Goal: Task Accomplishment & Management: Manage account settings

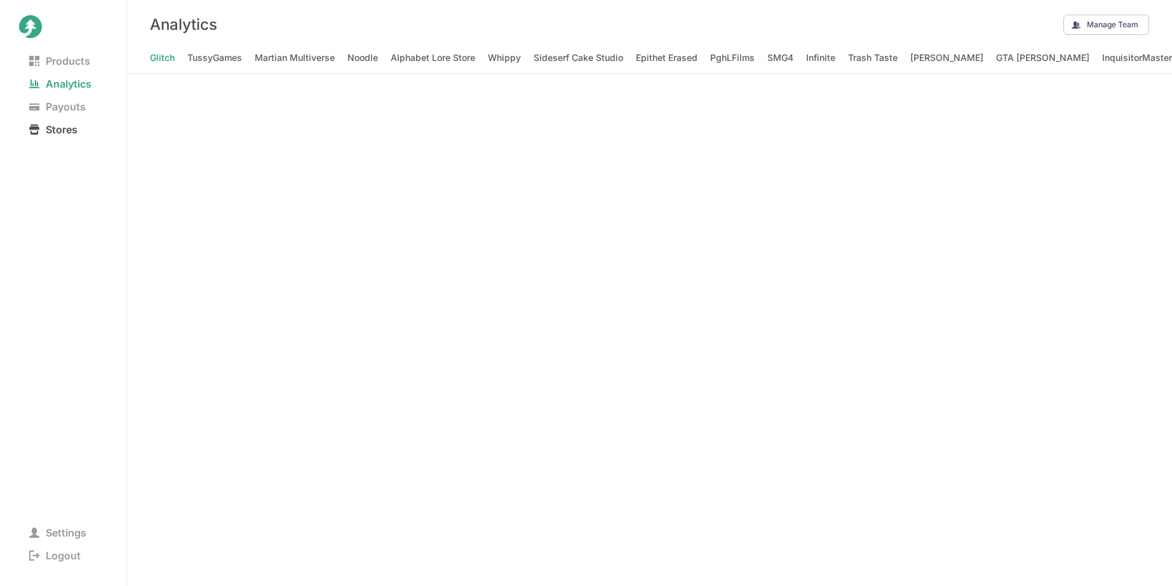
click at [57, 127] on span "Stores" at bounding box center [53, 130] width 69 height 18
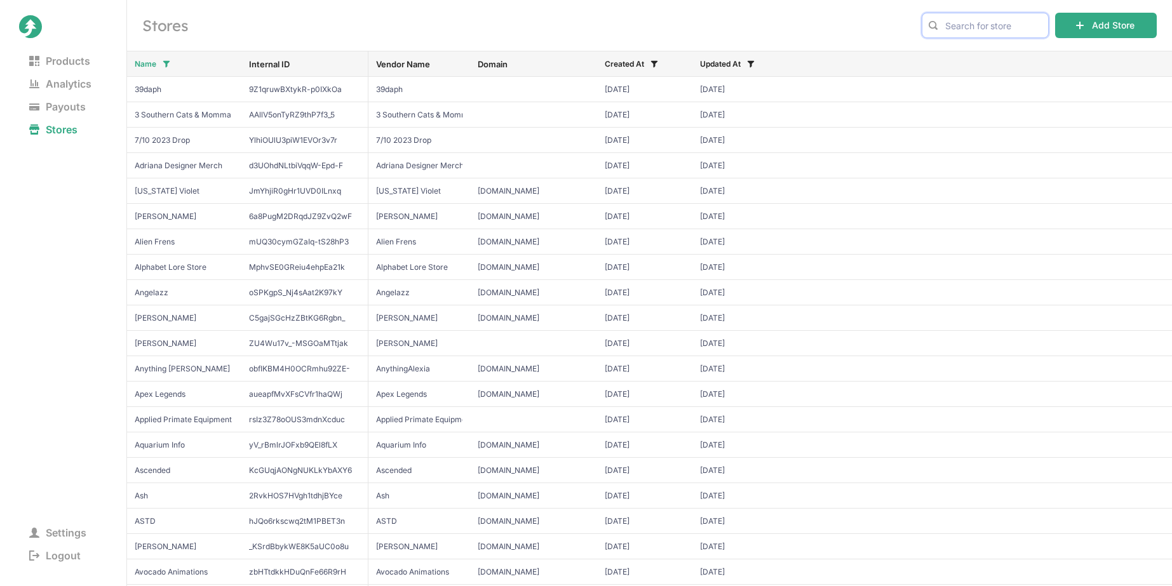
click at [1014, 34] on input "text" at bounding box center [984, 25] width 127 height 25
type input "jaiden"
click at [1012, 49] on span "Jaiden Animations" at bounding box center [984, 52] width 105 height 13
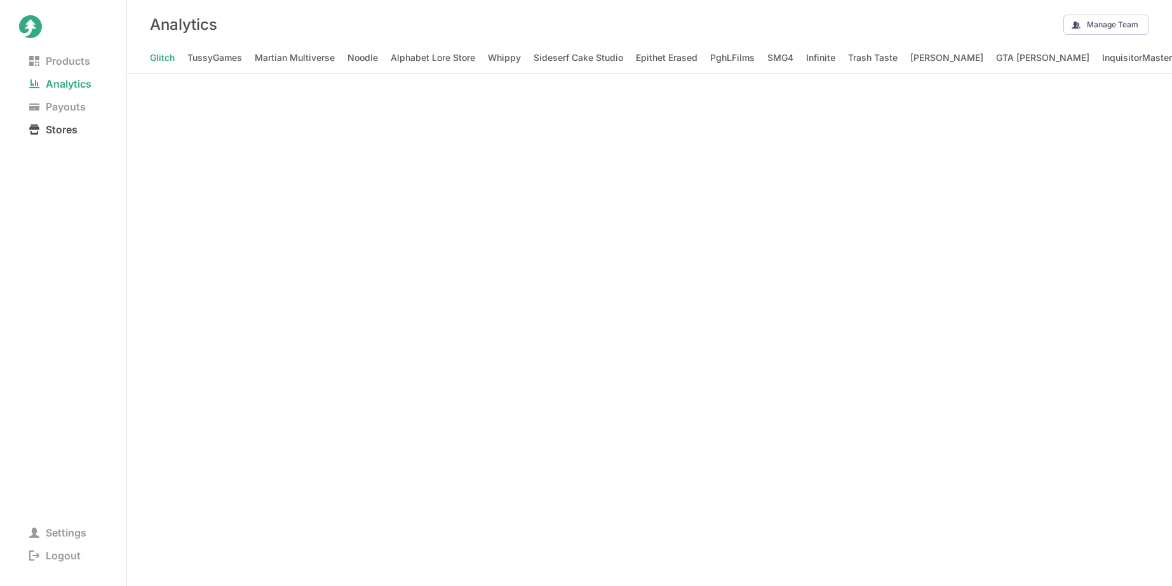
click at [64, 131] on span "Stores" at bounding box center [53, 130] width 69 height 18
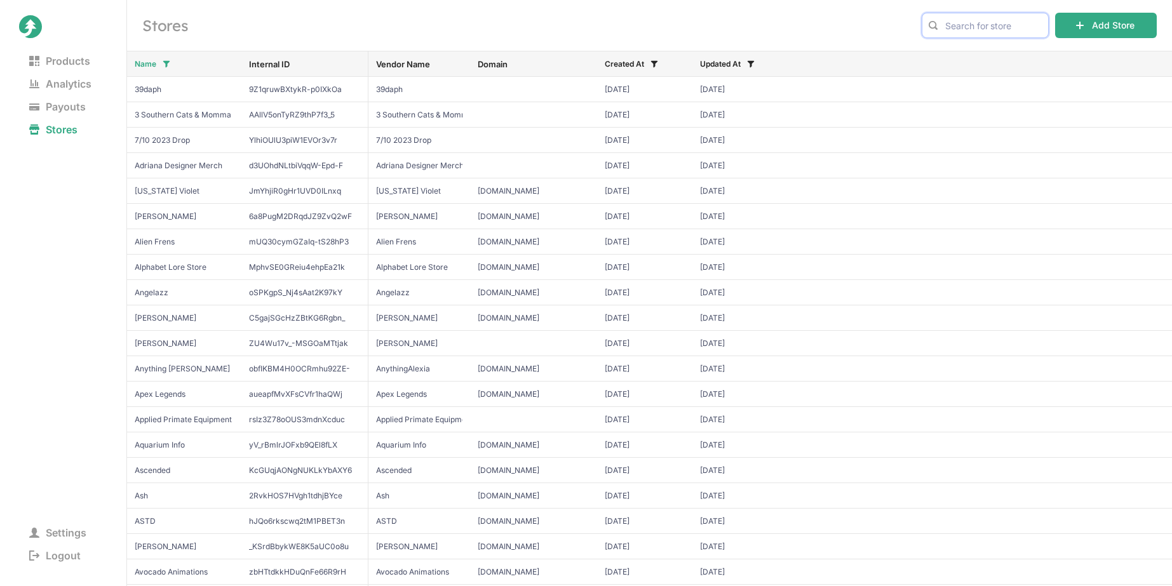
click at [1019, 27] on input "text" at bounding box center [984, 25] width 127 height 25
type input "shilo"
click at [1010, 55] on span "Shiloh & Bros" at bounding box center [984, 52] width 105 height 13
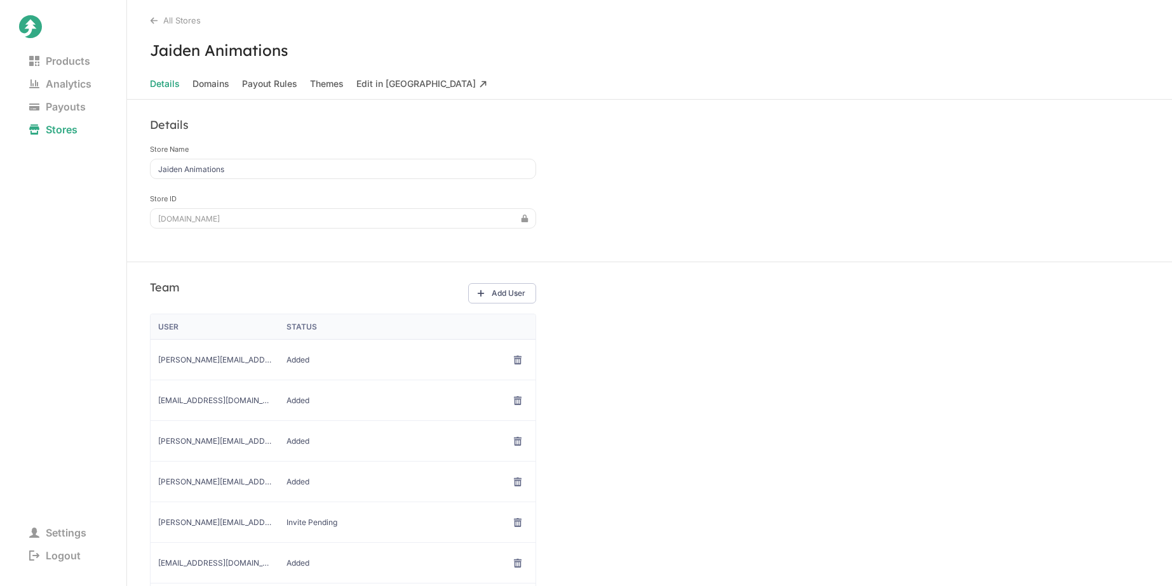
scroll to position [137, 0]
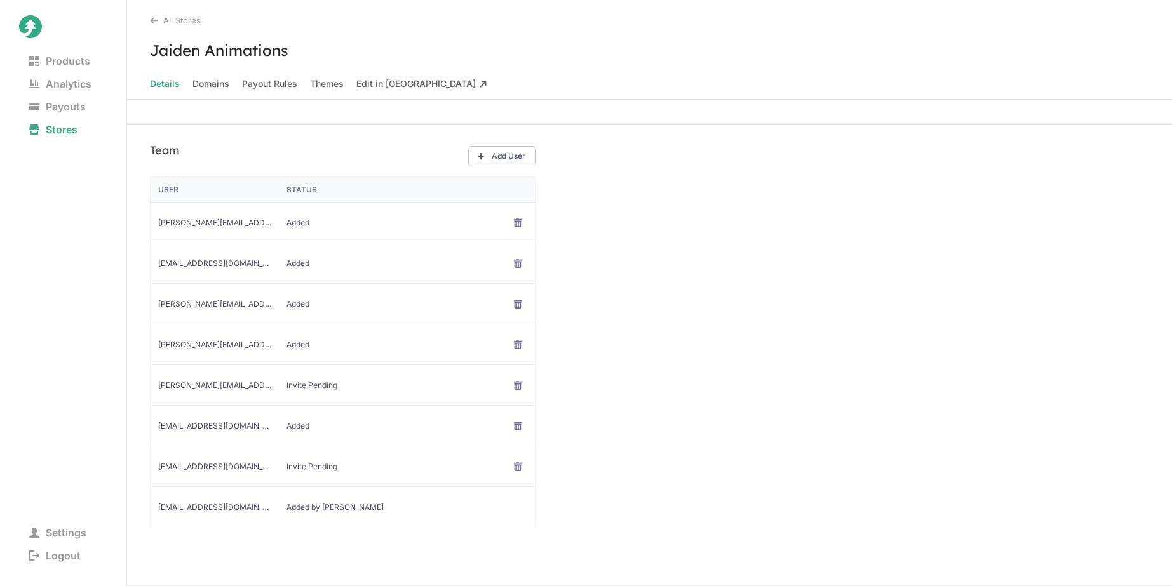
click at [216, 224] on span "[PERSON_NAME][EMAIL_ADDRESS][PERSON_NAME][DOMAIN_NAME]" at bounding box center [214, 223] width 113 height 10
click at [216, 224] on span "matthew.tsai@caa.com" at bounding box center [214, 223] width 113 height 10
copy span "matthew.tsai@caa.com"
click at [211, 301] on span "[PERSON_NAME][EMAIL_ADDRESS][PERSON_NAME][DOMAIN_NAME]" at bounding box center [214, 304] width 113 height 10
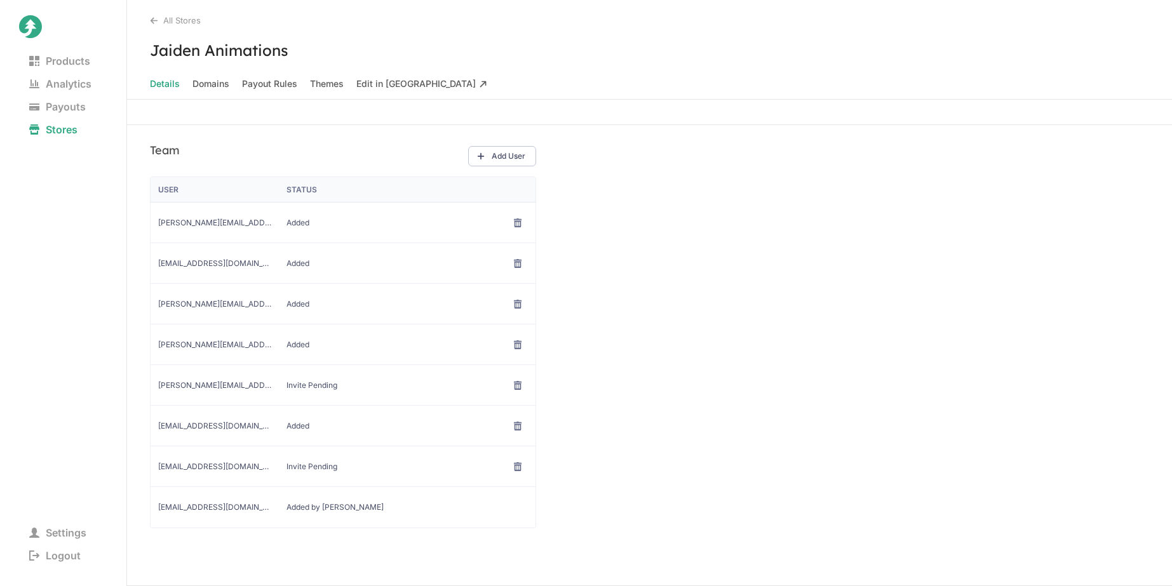
click at [211, 301] on span "[PERSON_NAME][EMAIL_ADDRESS][PERSON_NAME][DOMAIN_NAME]" at bounding box center [214, 304] width 113 height 10
copy span "[PERSON_NAME][EMAIL_ADDRESS][PERSON_NAME][DOMAIN_NAME]"
click at [684, 145] on div "Team Add User User Status matthew.tsai@caa.com Added jaidenanimations@gmail.com…" at bounding box center [649, 355] width 1045 height 461
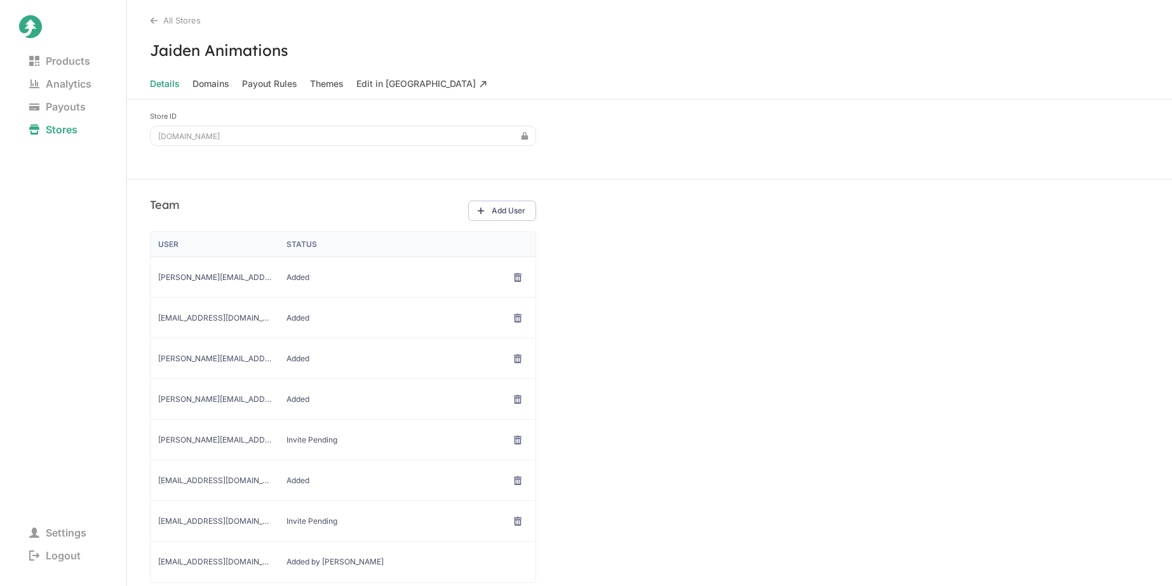
scroll to position [0, 0]
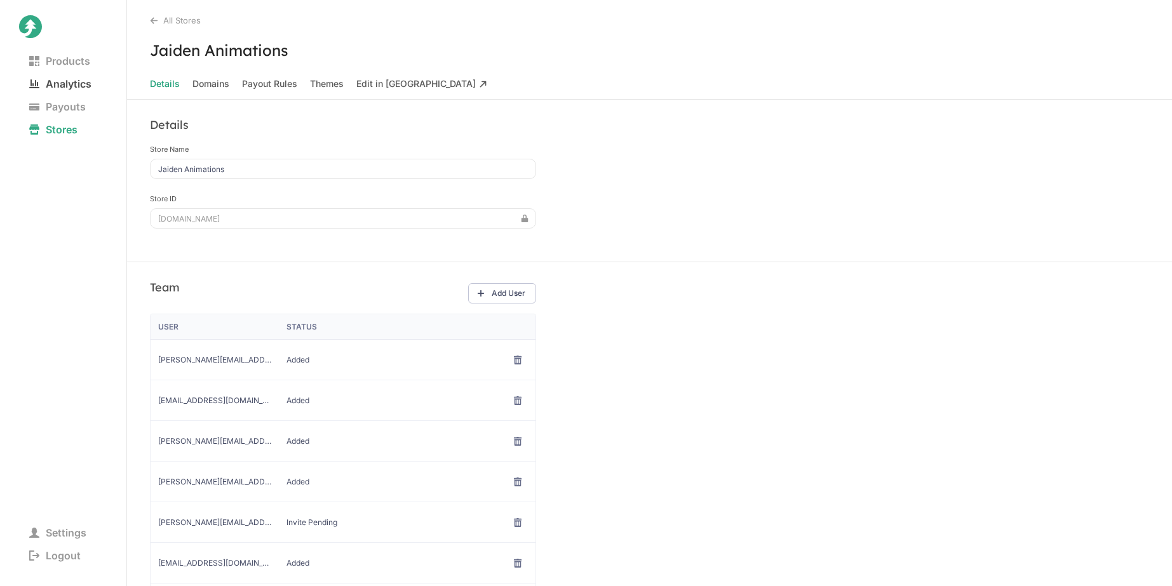
click at [70, 83] on span "Analytics" at bounding box center [60, 84] width 83 height 18
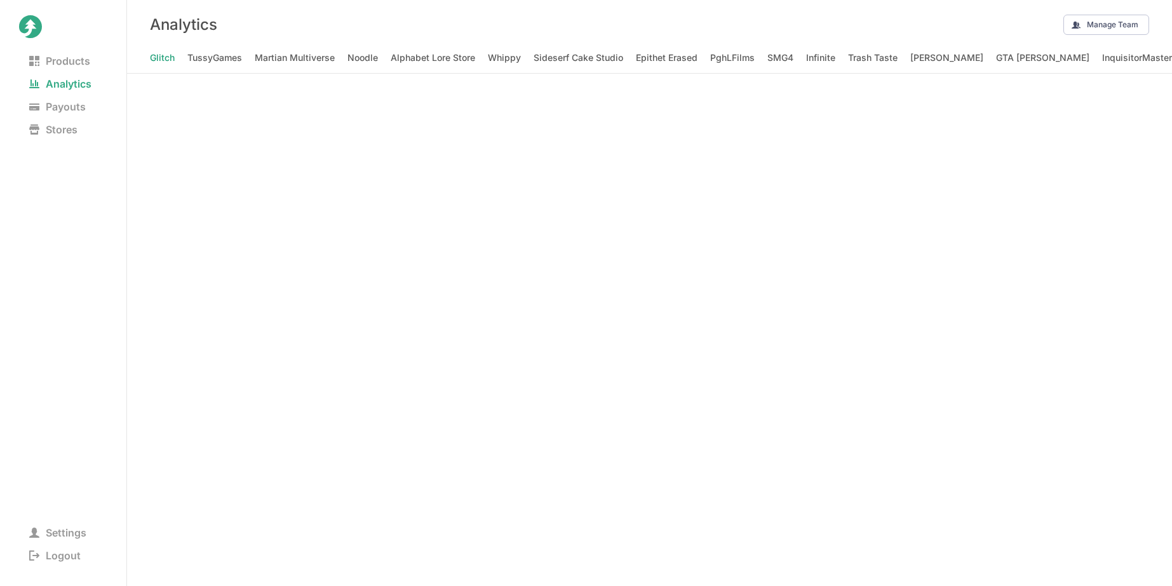
scroll to position [0, 19291]
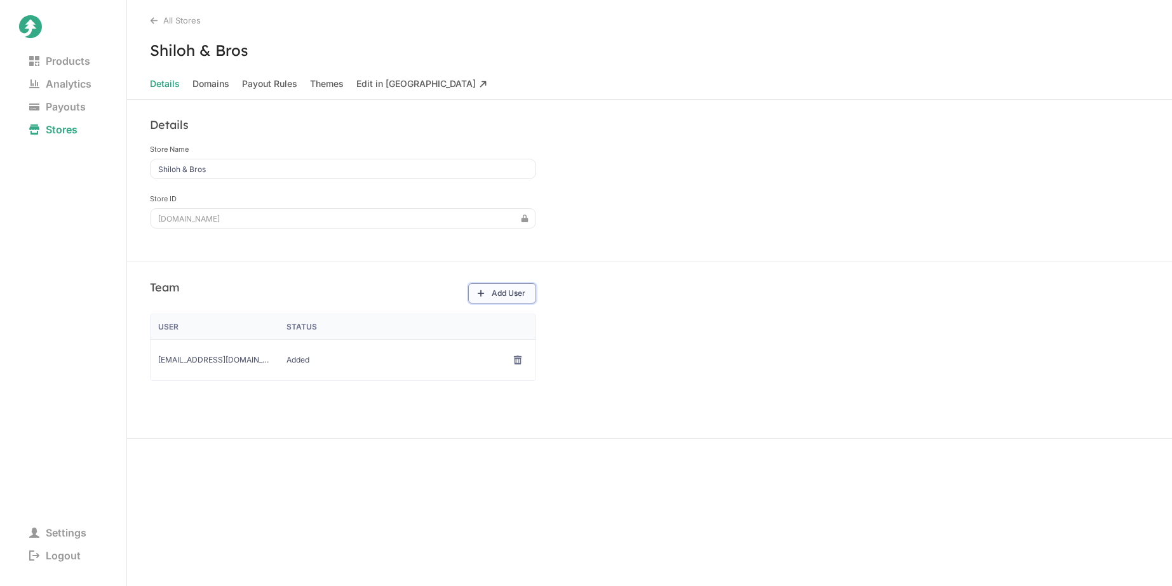
click at [514, 291] on button "Add User" at bounding box center [502, 293] width 68 height 20
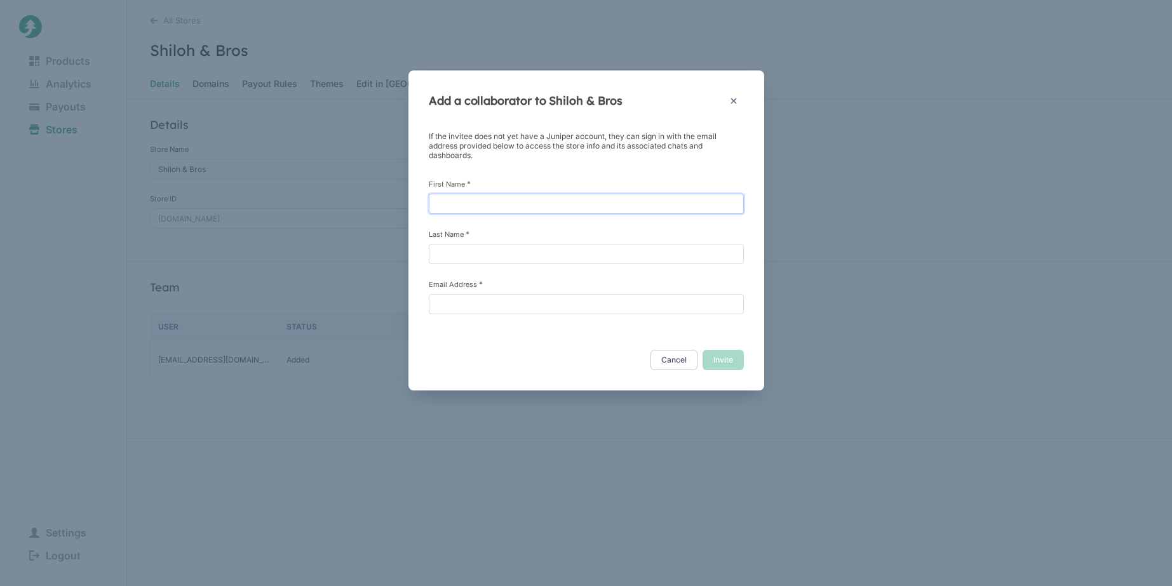
click at [553, 201] on input "First Name *" at bounding box center [586, 204] width 315 height 20
paste input "[PERSON_NAME][EMAIL_ADDRESS][PERSON_NAME][DOMAIN_NAME]"
type input "[PERSON_NAME][EMAIL_ADDRESS][PERSON_NAME][DOMAIN_NAME]"
type input "[PERSON_NAME]"
type input "l"
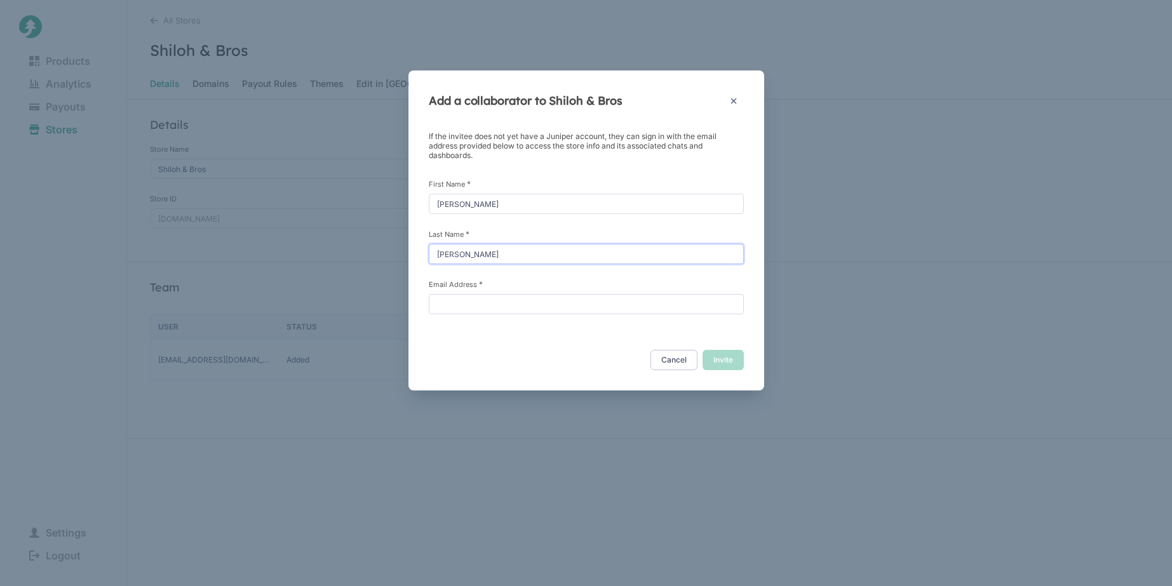
type input "[PERSON_NAME]"
paste input "[PERSON_NAME][EMAIL_ADDRESS][PERSON_NAME][DOMAIN_NAME]"
type input "[PERSON_NAME][EMAIL_ADDRESS][PERSON_NAME][DOMAIN_NAME]"
click at [736, 363] on button "Invite" at bounding box center [722, 360] width 41 height 20
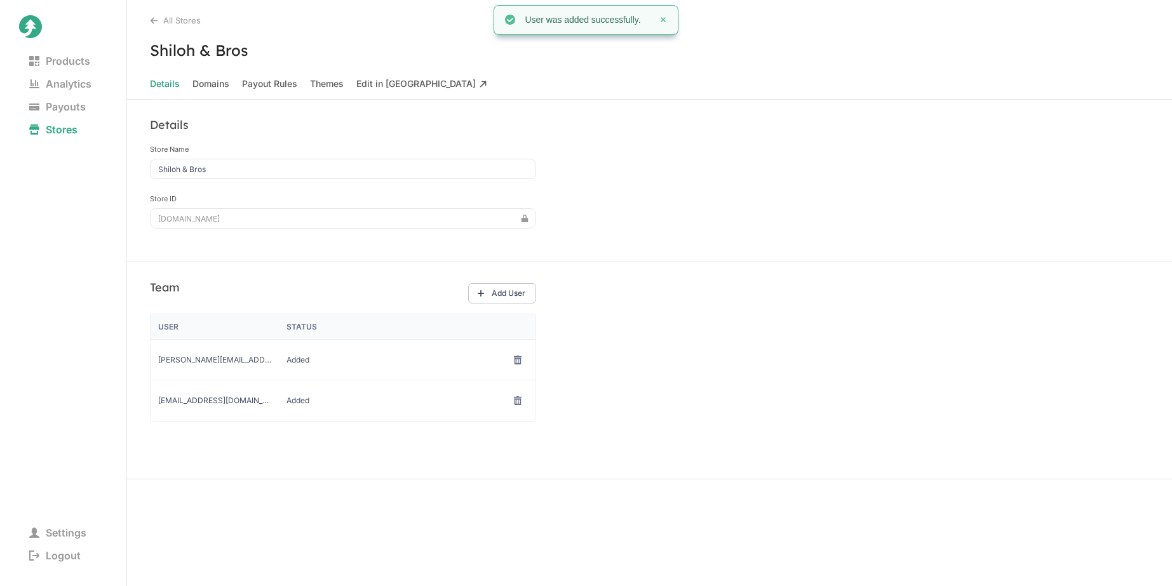
click at [693, 179] on div "Details Store Name Shiloh & Bros Store ID [DOMAIN_NAME]" at bounding box center [649, 181] width 1045 height 163
